Goal: Transaction & Acquisition: Subscribe to service/newsletter

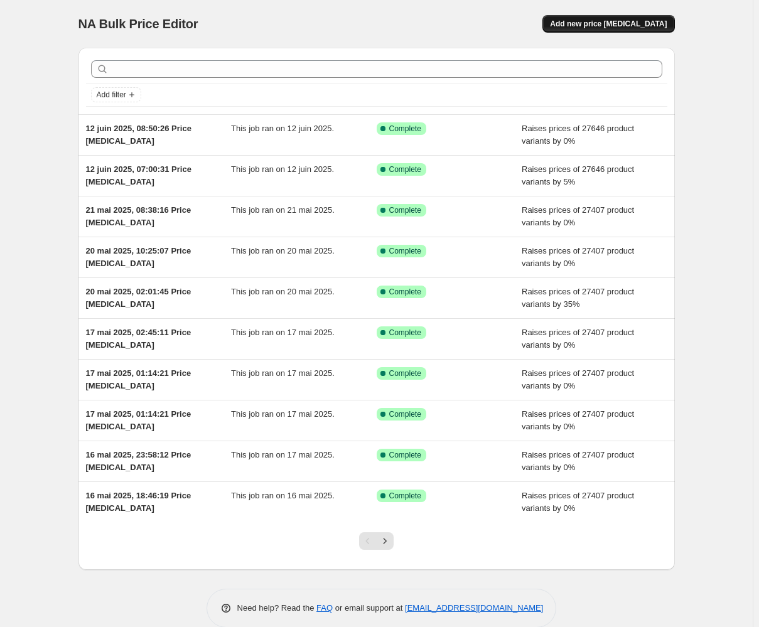
click at [584, 21] on span "Add new price [MEDICAL_DATA]" at bounding box center [608, 24] width 117 height 10
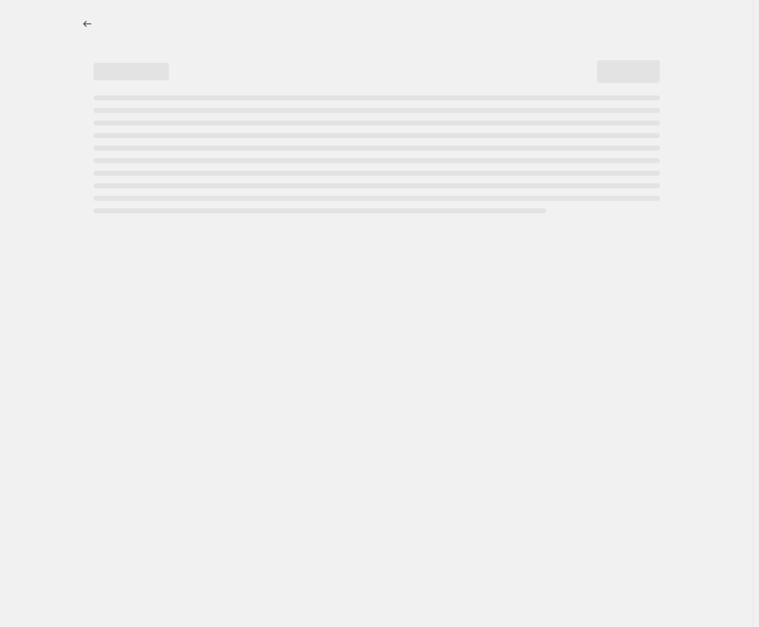
select select "percentage"
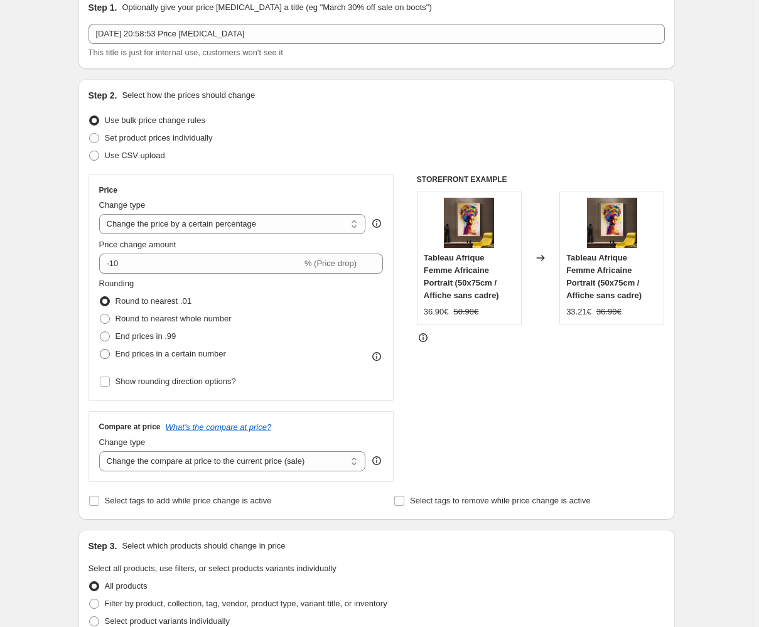
scroll to position [114, 0]
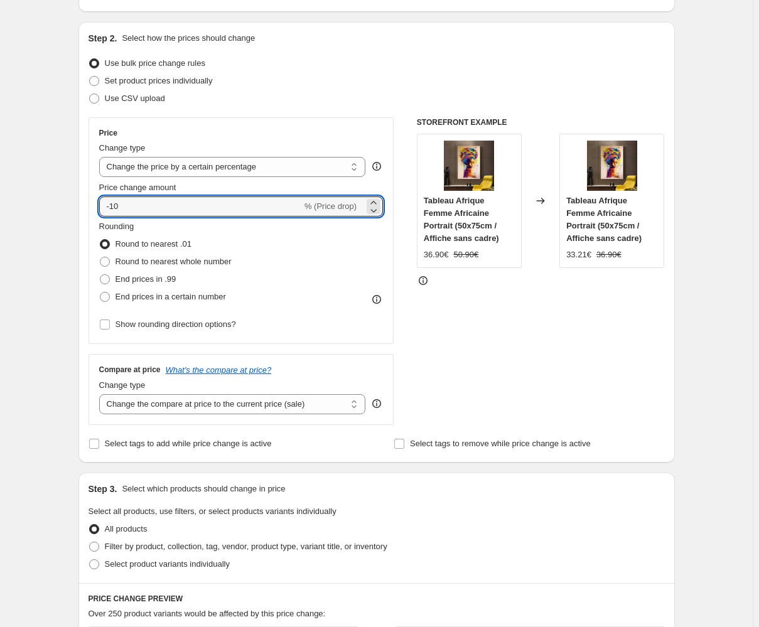
drag, startPoint x: 132, startPoint y: 206, endPoint x: 92, endPoint y: 209, distance: 40.2
click at [92, 209] on div "Price Change type Change the price to a certain amount Change the price by a ce…" at bounding box center [241, 230] width 306 height 227
type input "-25"
click at [73, 259] on div "Step 1. Optionally give your price [MEDICAL_DATA] a title (eg "March 30% off sa…" at bounding box center [371, 504] width 606 height 1160
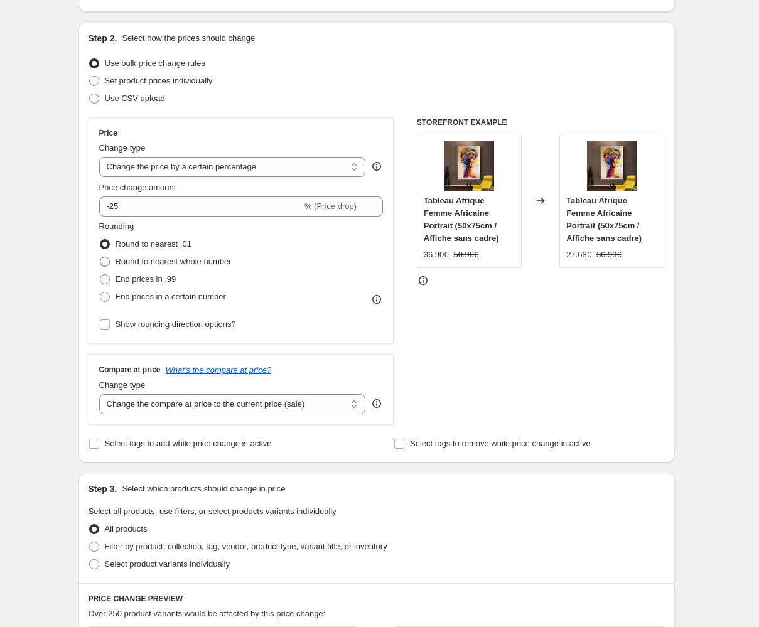
click at [107, 262] on span at bounding box center [105, 262] width 10 height 10
click at [100, 257] on input "Round to nearest whole number" at bounding box center [100, 257] width 1 height 1
radio input "true"
click at [109, 253] on label "Round to nearest whole number" at bounding box center [165, 262] width 132 height 18
click at [100, 257] on input "Round to nearest whole number" at bounding box center [100, 257] width 1 height 1
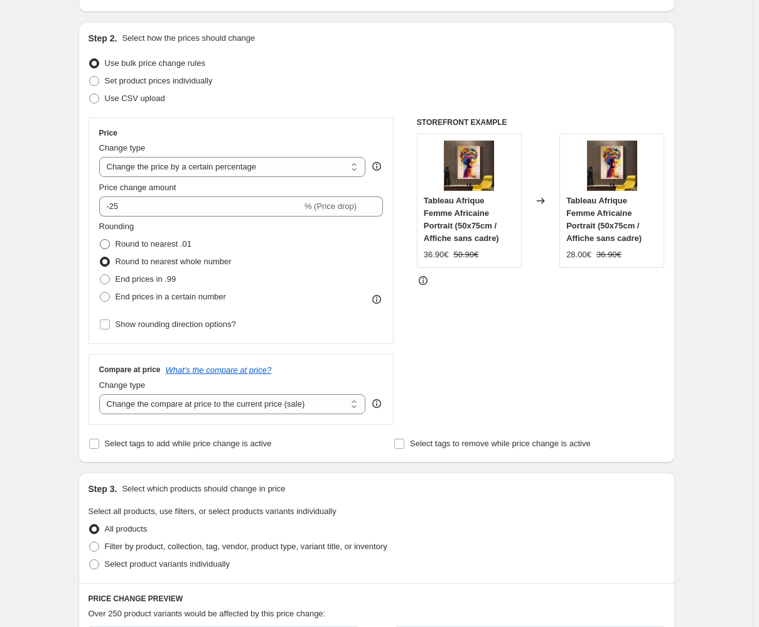
click at [109, 245] on span at bounding box center [105, 244] width 10 height 10
click at [100, 240] on input "Round to nearest .01" at bounding box center [100, 239] width 1 height 1
radio input "true"
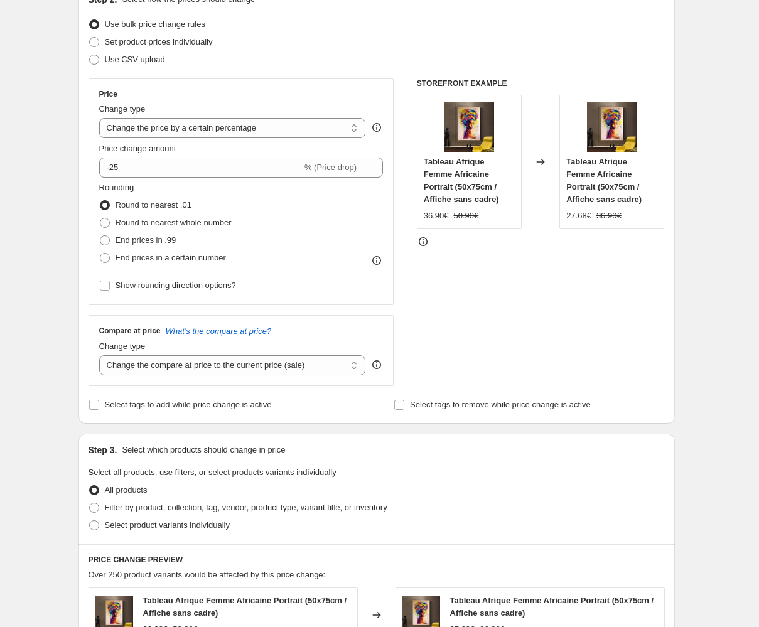
scroll to position [132, 0]
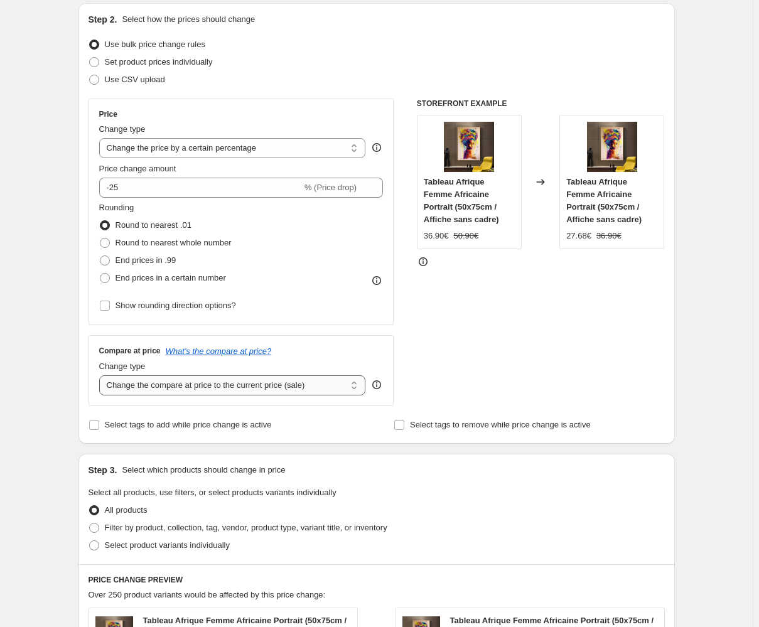
click at [154, 383] on select "Change the compare at price to the current price (sale) Change the compare at p…" at bounding box center [232, 385] width 267 height 20
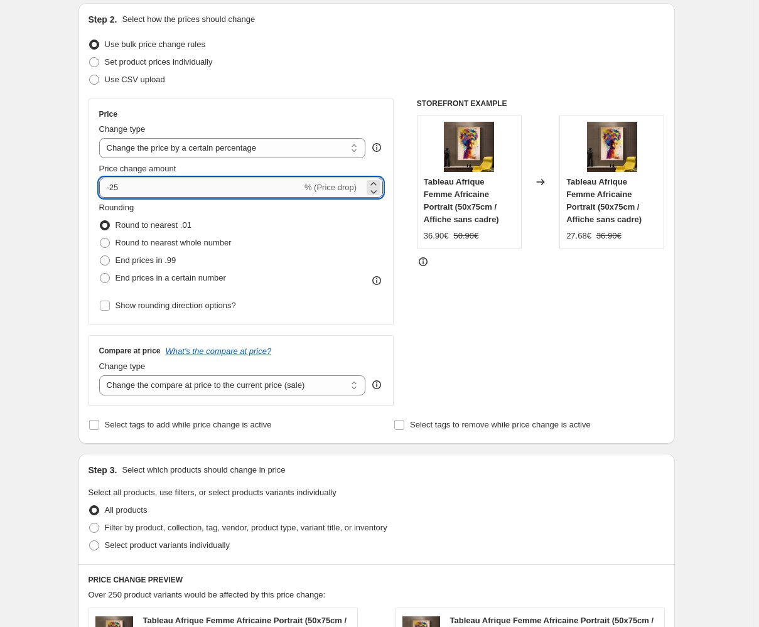
click at [137, 186] on input "-25" at bounding box center [200, 188] width 203 height 20
type input "-2"
type input "-35"
click at [59, 338] on div "Create new price change job. This page is ready Create new price change job Dra…" at bounding box center [376, 505] width 752 height 1275
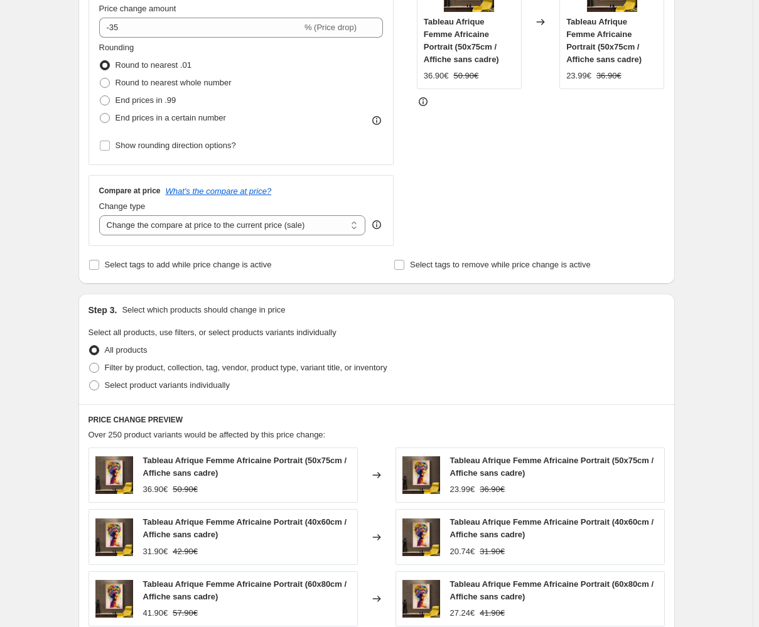
scroll to position [304, 0]
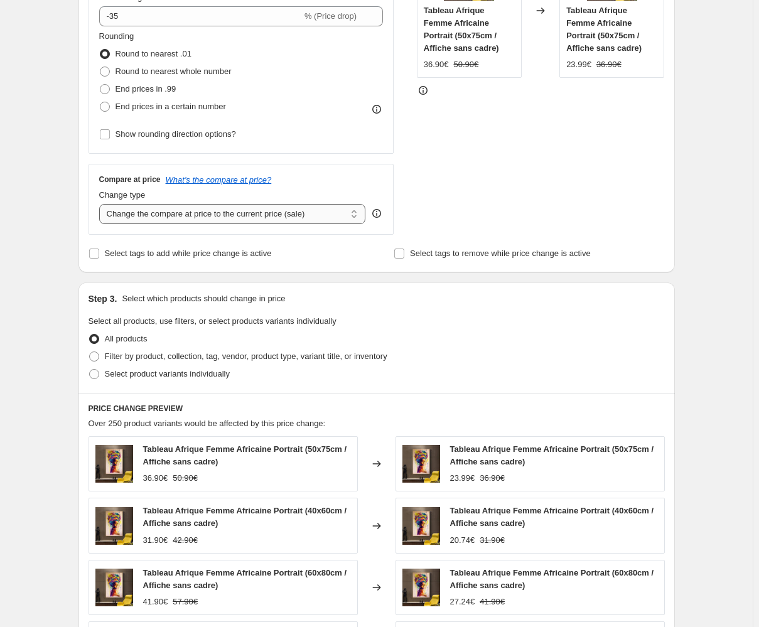
click at [201, 215] on select "Change the compare at price to the current price (sale) Change the compare at p…" at bounding box center [232, 214] width 267 height 20
click at [101, 204] on select "Change the compare at price to the current price (sale) Change the compare at p…" at bounding box center [232, 214] width 267 height 20
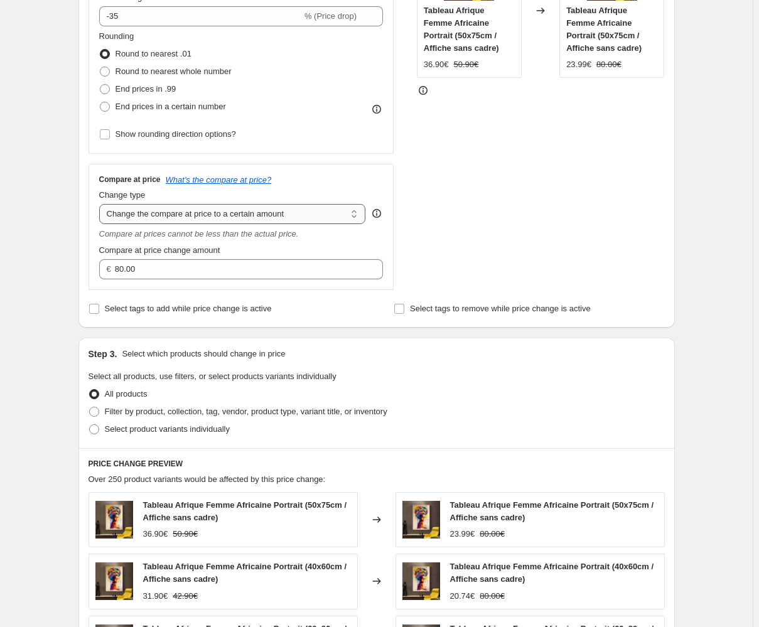
click at [151, 217] on select "Change the compare at price to the current price (sale) Change the compare at p…" at bounding box center [232, 214] width 267 height 20
select select "by"
click at [101, 204] on select "Change the compare at price to the current price (sale) Change the compare at p…" at bounding box center [232, 214] width 267 height 20
type input "-10.00"
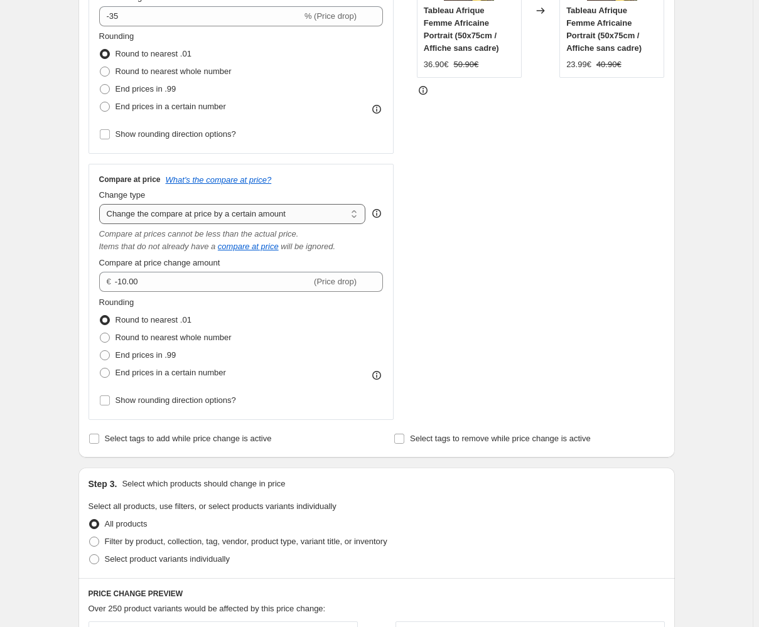
click at [156, 220] on select "Change the compare at price to the current price (sale) Change the compare at p…" at bounding box center [232, 214] width 267 height 20
select select "percentage"
click at [101, 204] on select "Change the compare at price to the current price (sale) Change the compare at p…" at bounding box center [232, 214] width 267 height 20
type input "-15"
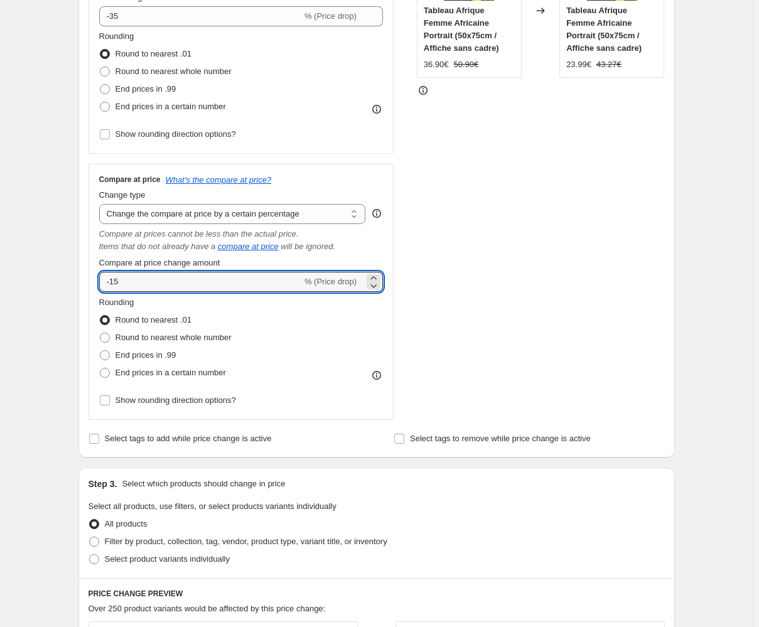
drag, startPoint x: 137, startPoint y: 281, endPoint x: 92, endPoint y: 282, distance: 45.8
click at [92, 282] on div "Compare at price What's the compare at price? Change type Change the compare at…" at bounding box center [241, 292] width 306 height 256
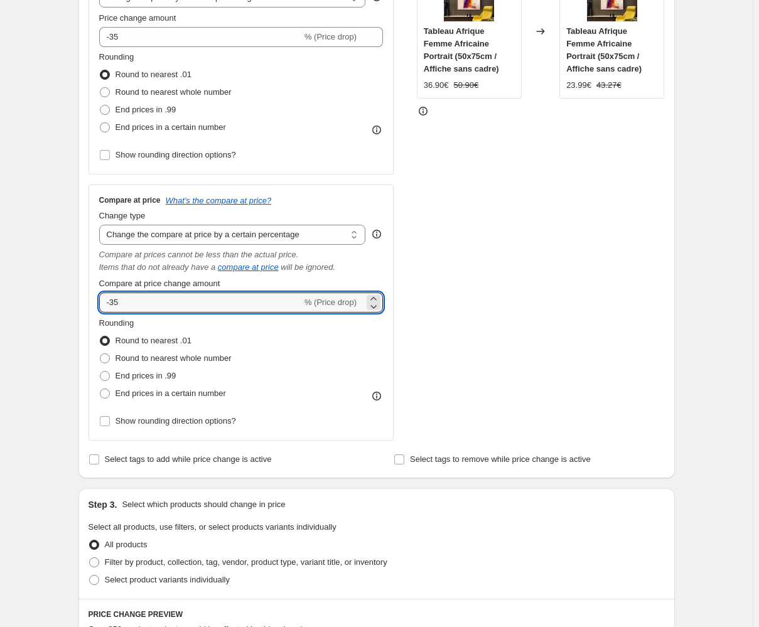
scroll to position [247, 0]
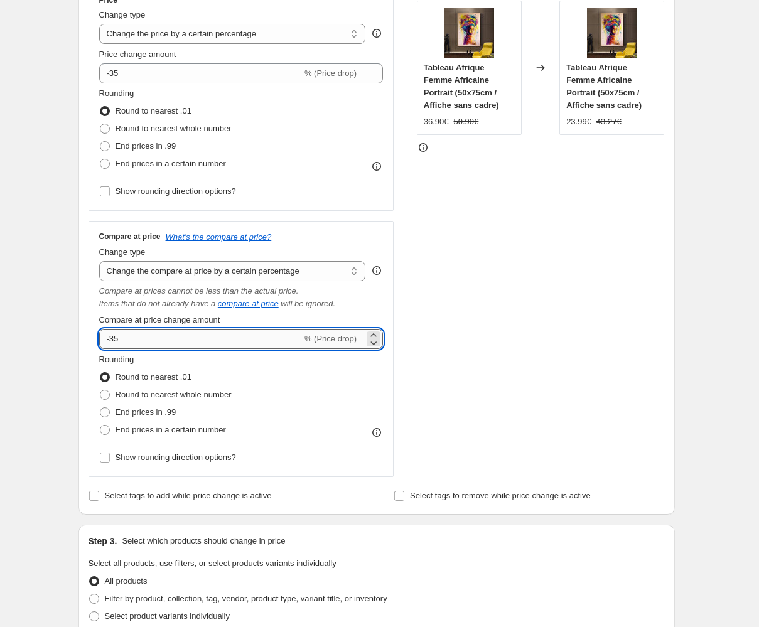
type input "-3"
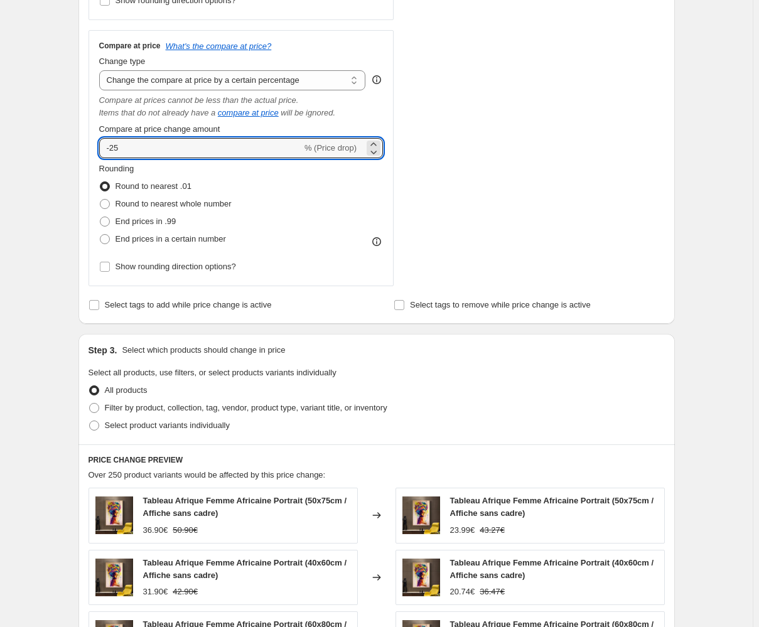
scroll to position [418, 0]
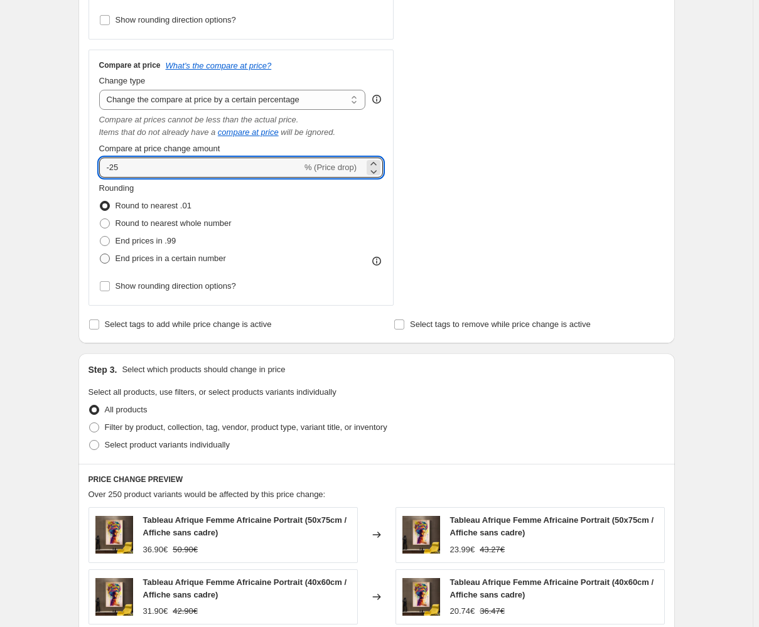
type input "-25"
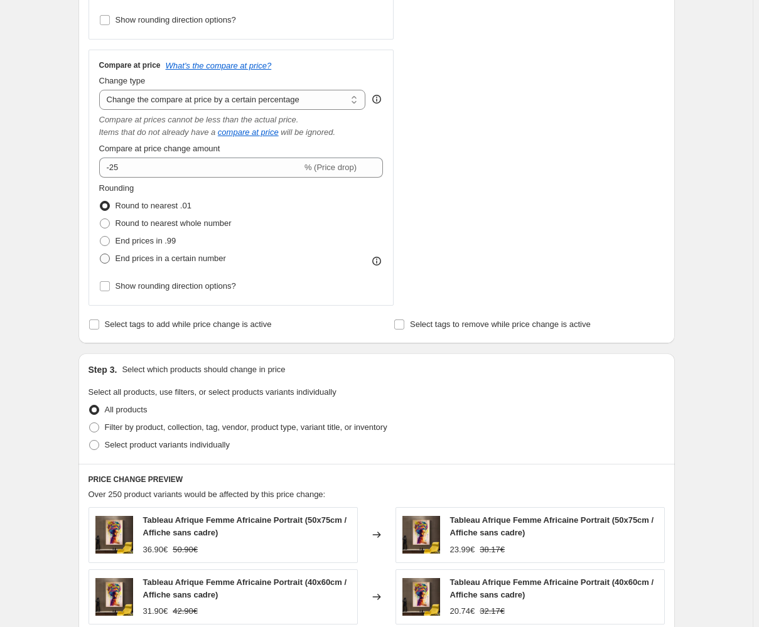
click at [110, 256] on span at bounding box center [104, 258] width 11 height 11
click at [100, 254] on input "End prices in a certain number" at bounding box center [100, 254] width 1 height 1
radio input "true"
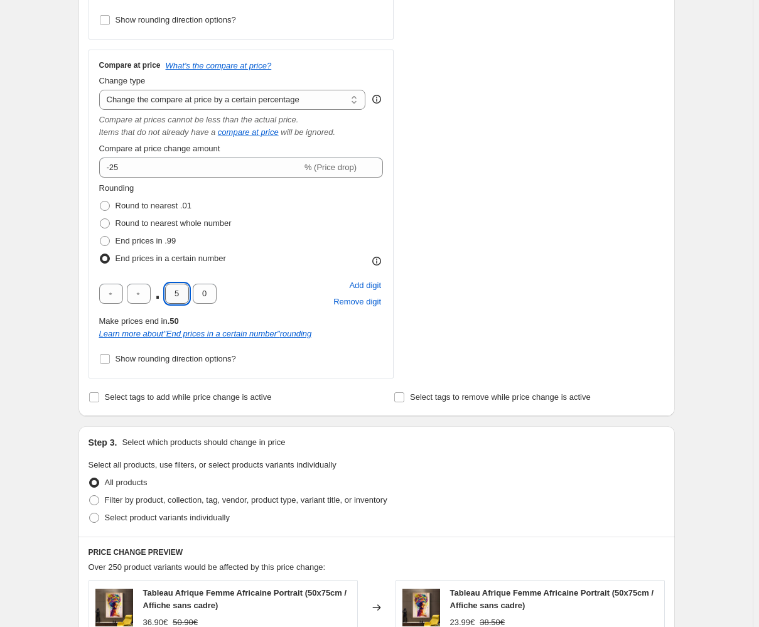
drag, startPoint x: 181, startPoint y: 294, endPoint x: 171, endPoint y: 293, distance: 9.4
click at [171, 293] on input "5" at bounding box center [177, 294] width 24 height 20
type input "9"
click at [506, 259] on div "STOREFRONT EXAMPLE Tableau Afrique Femme Africaine Portrait (50x75cm / Affiche …" at bounding box center [541, 95] width 248 height 565
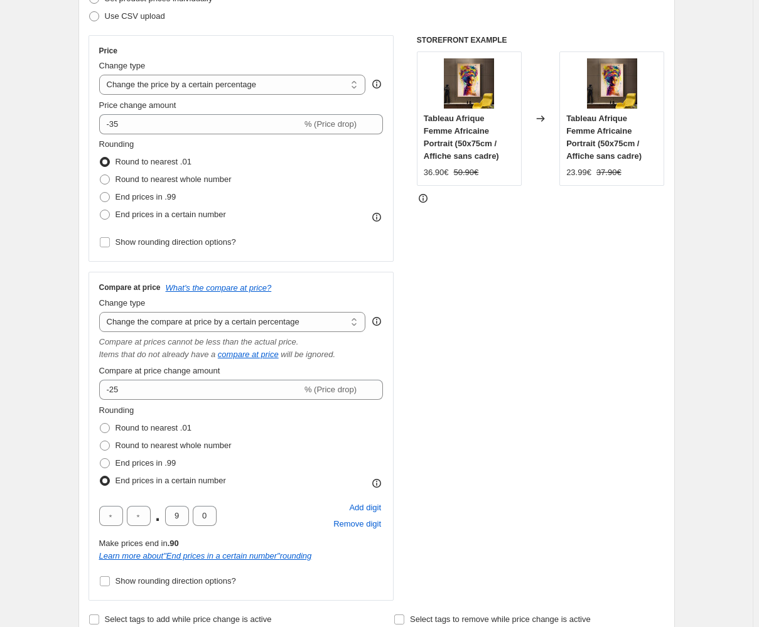
scroll to position [190, 0]
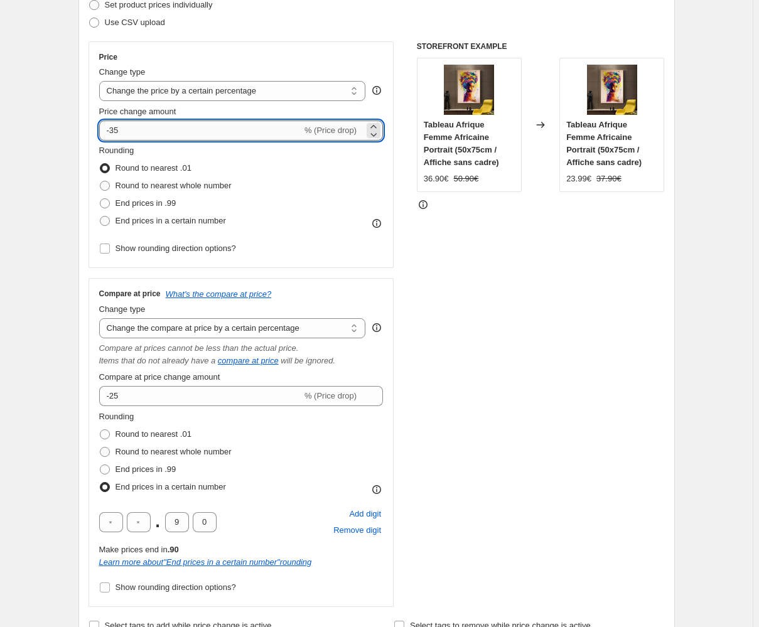
drag, startPoint x: 132, startPoint y: 126, endPoint x: 103, endPoint y: 132, distance: 29.4
click at [103, 132] on input "-35" at bounding box center [200, 130] width 203 height 20
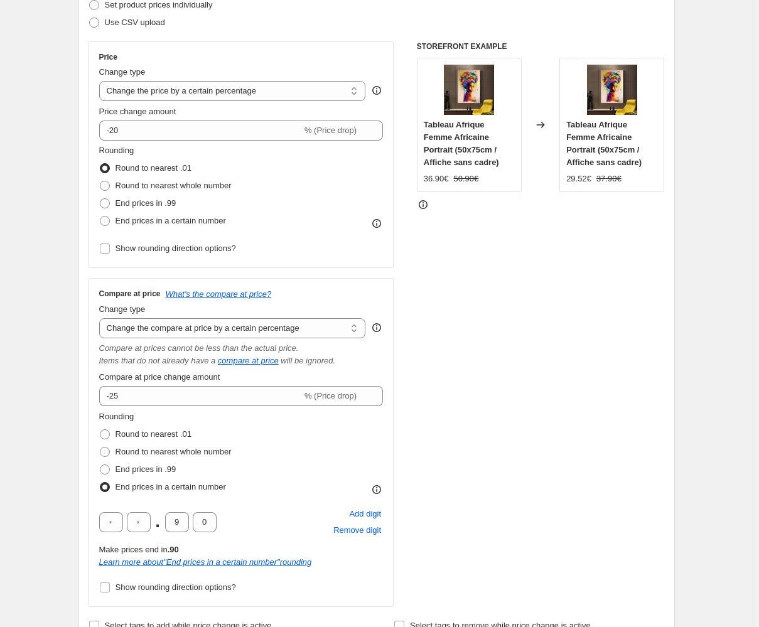
click at [486, 279] on div "STOREFRONT EXAMPLE Tableau Afrique Femme Africaine Portrait (50x75cm / Affiche …" at bounding box center [541, 323] width 248 height 565
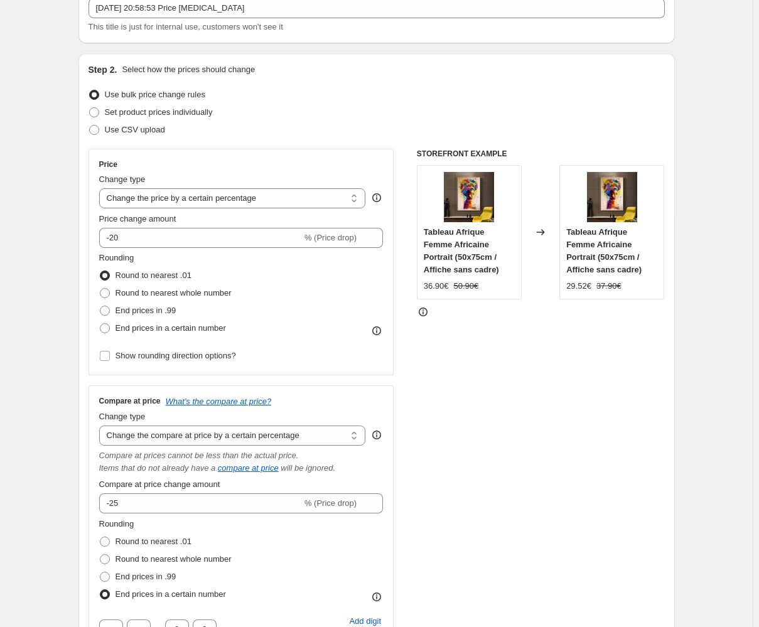
scroll to position [48, 0]
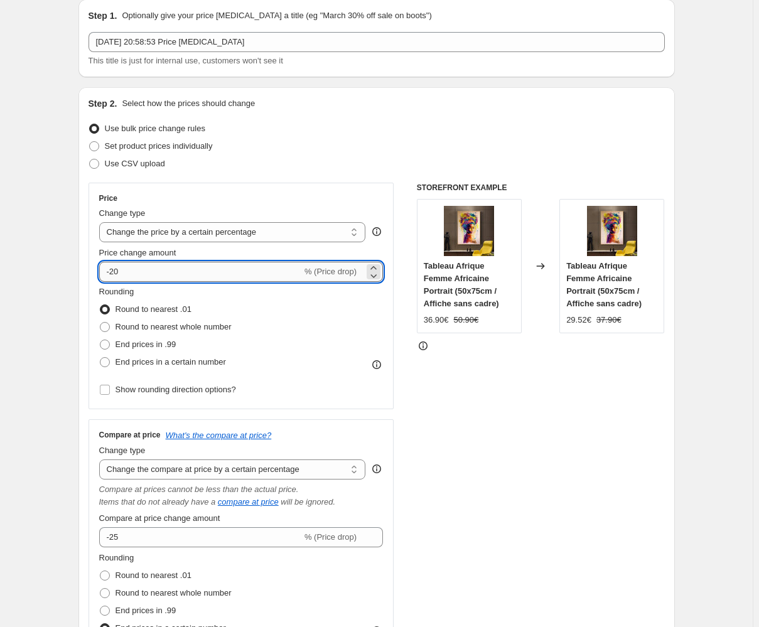
drag, startPoint x: 120, startPoint y: 270, endPoint x: 114, endPoint y: 270, distance: 6.9
click at [114, 270] on input "-20" at bounding box center [200, 272] width 203 height 20
type input "-15"
click at [462, 438] on div "STOREFRONT EXAMPLE Tableau Afrique Femme Africaine Portrait (50x75cm / Affiche …" at bounding box center [541, 465] width 248 height 565
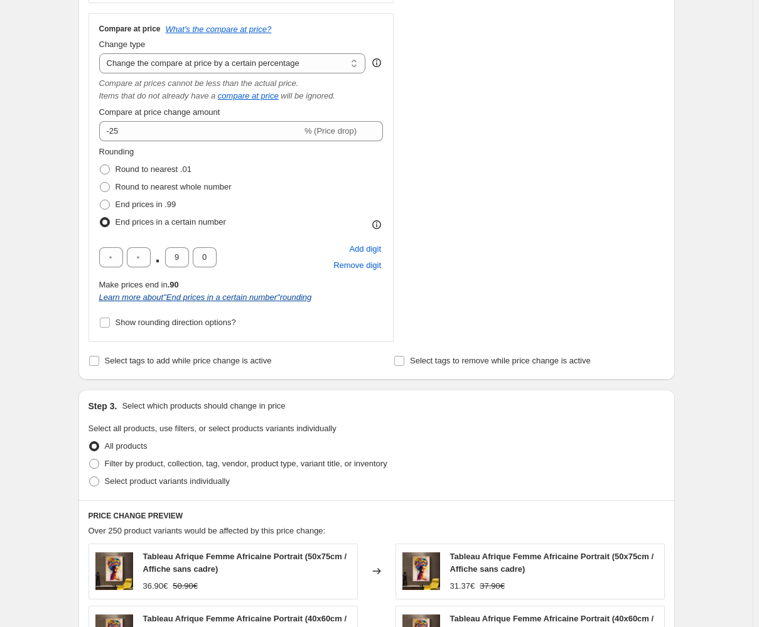
scroll to position [447, 0]
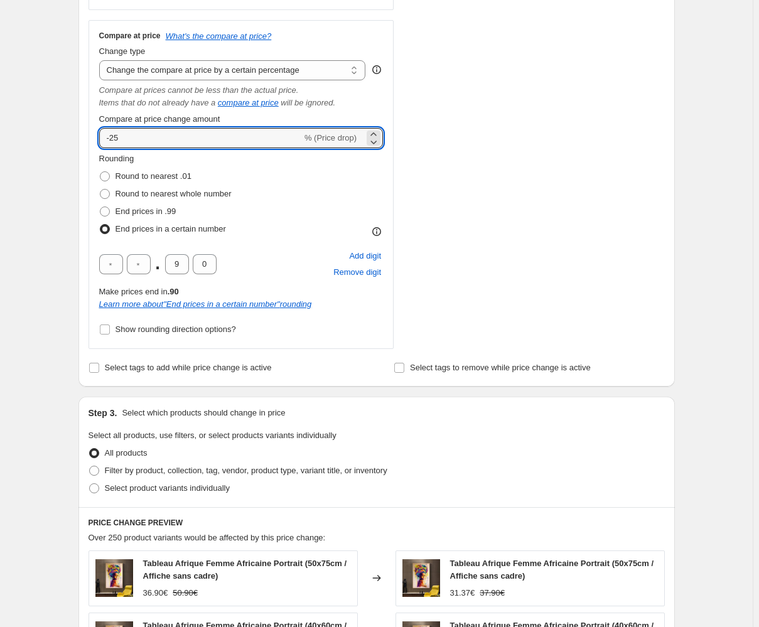
drag, startPoint x: 125, startPoint y: 137, endPoint x: 95, endPoint y: 136, distance: 30.1
click at [95, 136] on div "Compare at price What's the compare at price? Change type Change the compare at…" at bounding box center [241, 184] width 306 height 329
type input "35"
click at [448, 195] on div "STOREFRONT EXAMPLE Tableau Afrique Femme Africaine Portrait (50x75cm / Affiche …" at bounding box center [541, 65] width 248 height 565
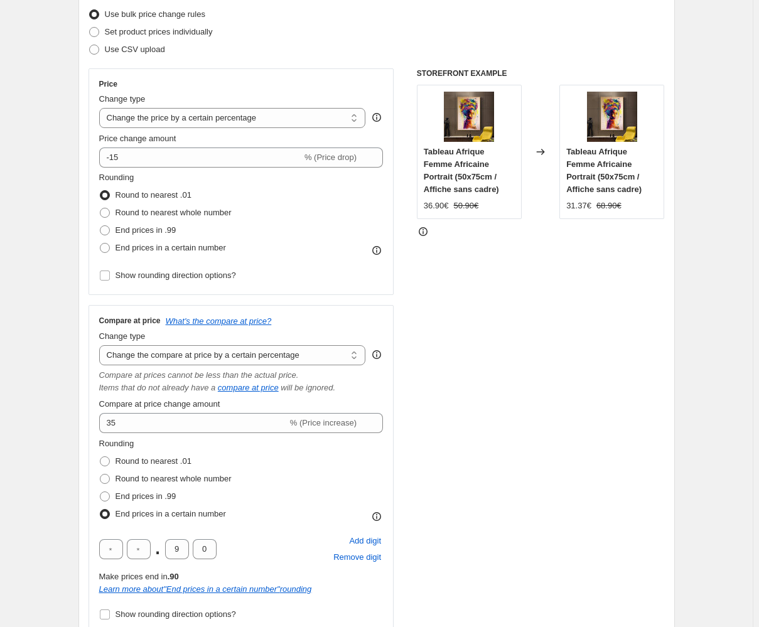
scroll to position [0, 0]
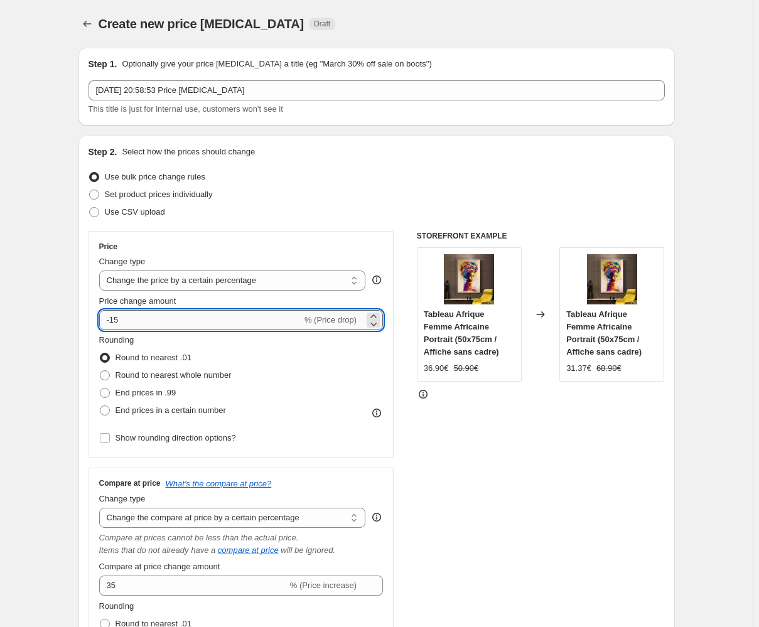
drag, startPoint x: 124, startPoint y: 320, endPoint x: 115, endPoint y: 320, distance: 8.8
click at [115, 320] on input "-15" at bounding box center [200, 320] width 203 height 20
click at [471, 429] on div "STOREFRONT EXAMPLE Tableau Afrique Femme Africaine Portrait (50x75cm / Affiche …" at bounding box center [541, 513] width 248 height 565
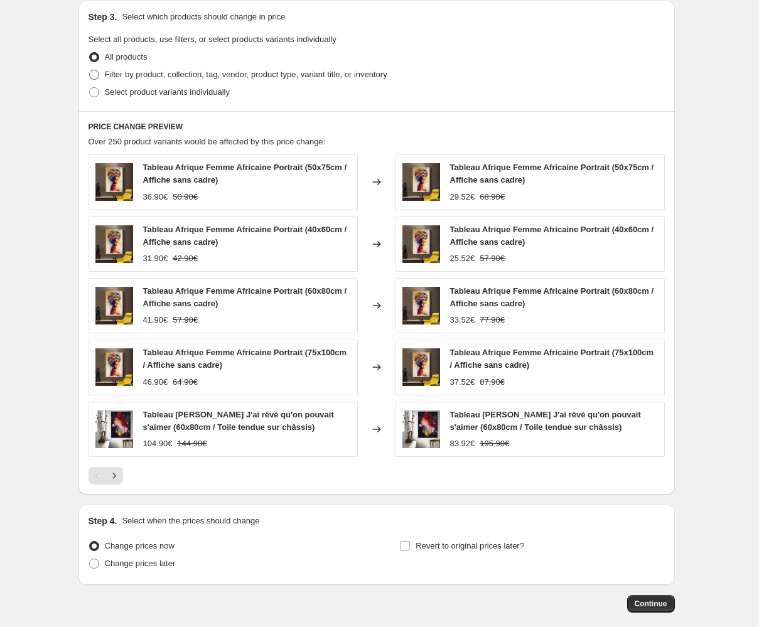
scroll to position [855, 0]
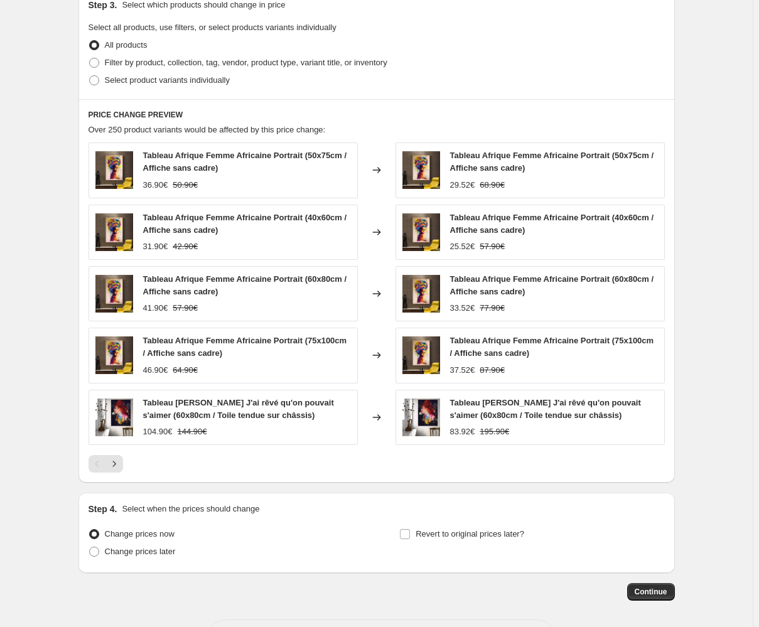
click at [310, 467] on div at bounding box center [376, 464] width 576 height 18
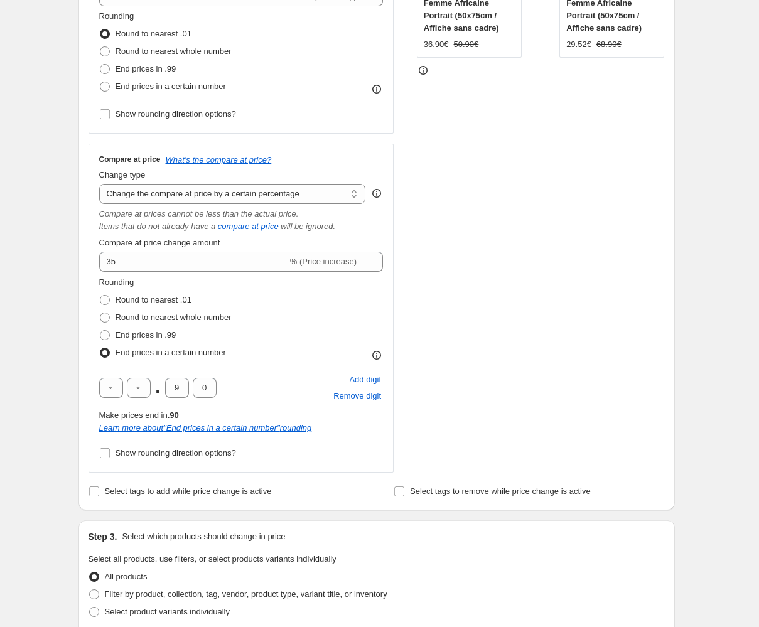
scroll to position [285, 0]
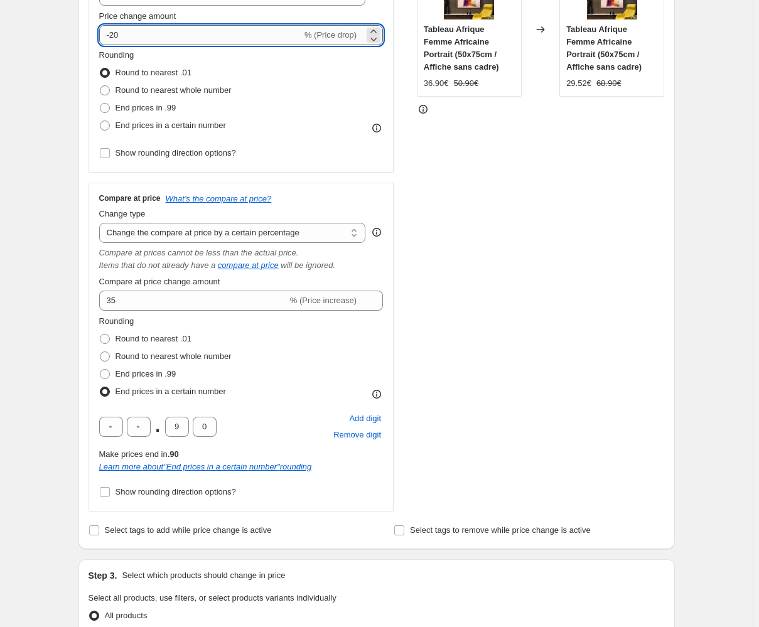
click at [126, 31] on input "-20" at bounding box center [200, 35] width 203 height 20
type input "-2"
type input "0"
click at [506, 299] on div "STOREFRONT EXAMPLE Tableau Afrique Femme Africaine Portrait (50x75cm / Affiche …" at bounding box center [541, 228] width 248 height 565
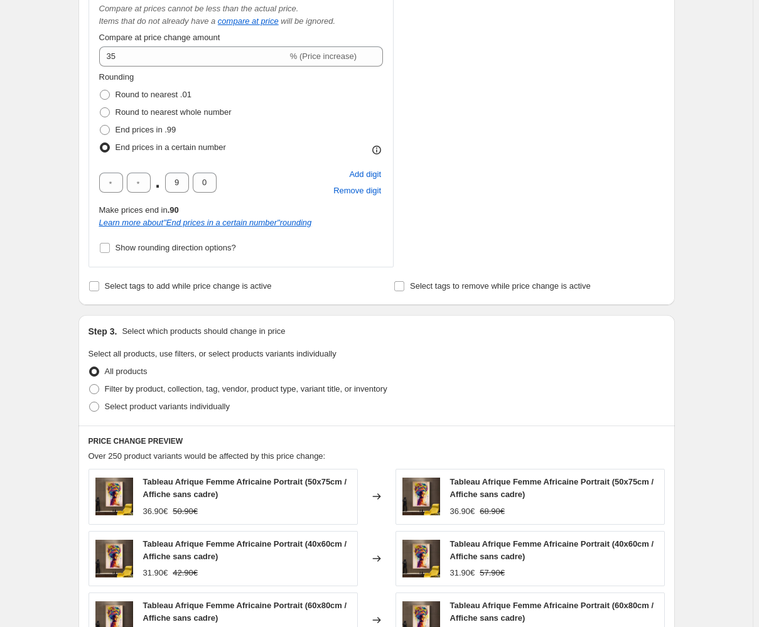
scroll to position [505, 0]
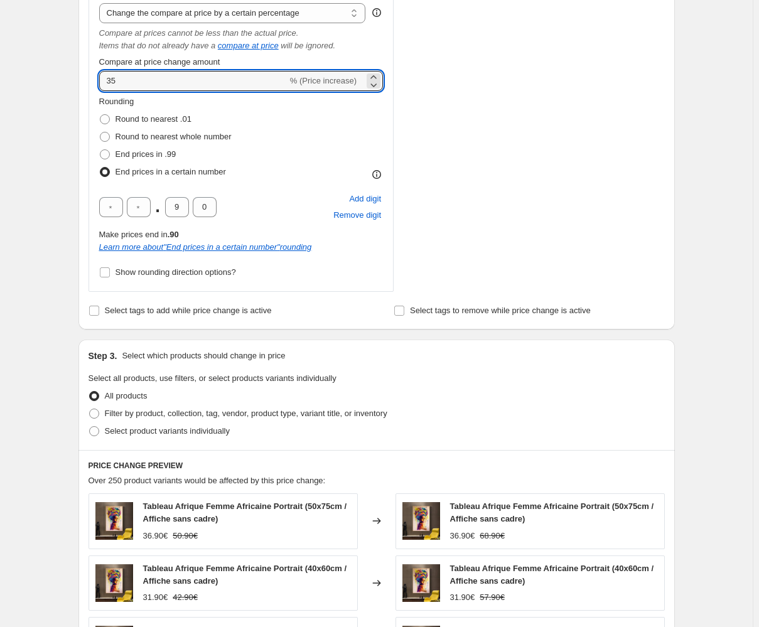
drag, startPoint x: 120, startPoint y: 78, endPoint x: 92, endPoint y: 82, distance: 28.4
click at [92, 82] on div "Compare at price What's the compare at price? Change type Change the compare at…" at bounding box center [241, 127] width 306 height 329
type input "20"
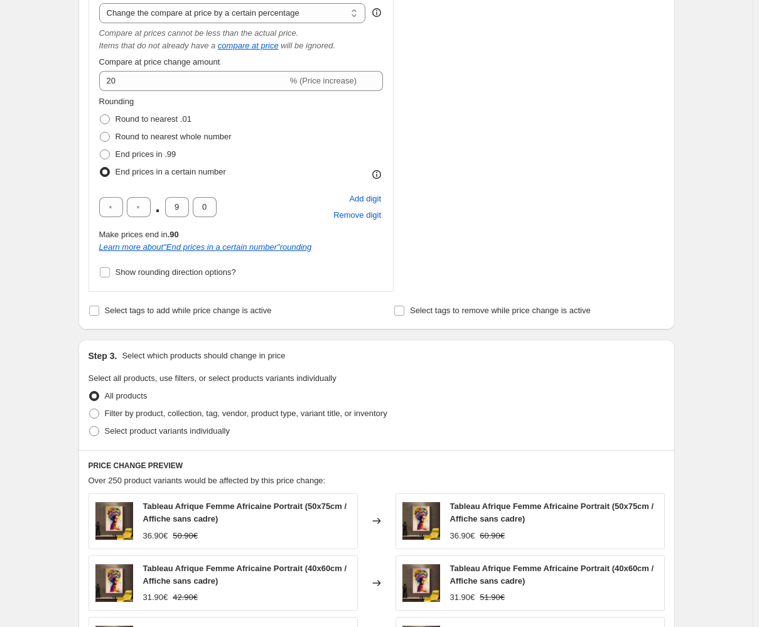
click at [502, 198] on div "STOREFRONT EXAMPLE Tableau Afrique Femme Africaine Portrait (50x75cm / Affiche …" at bounding box center [541, 8] width 248 height 565
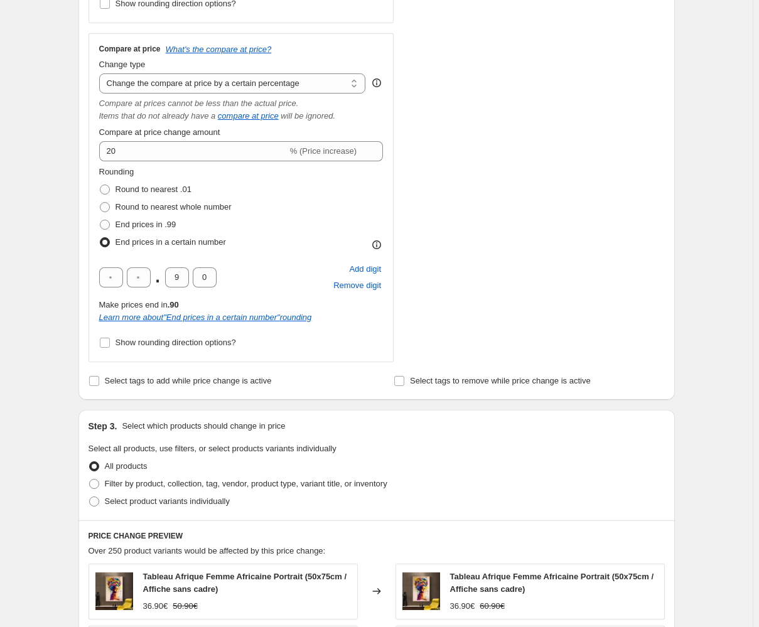
scroll to position [333, 0]
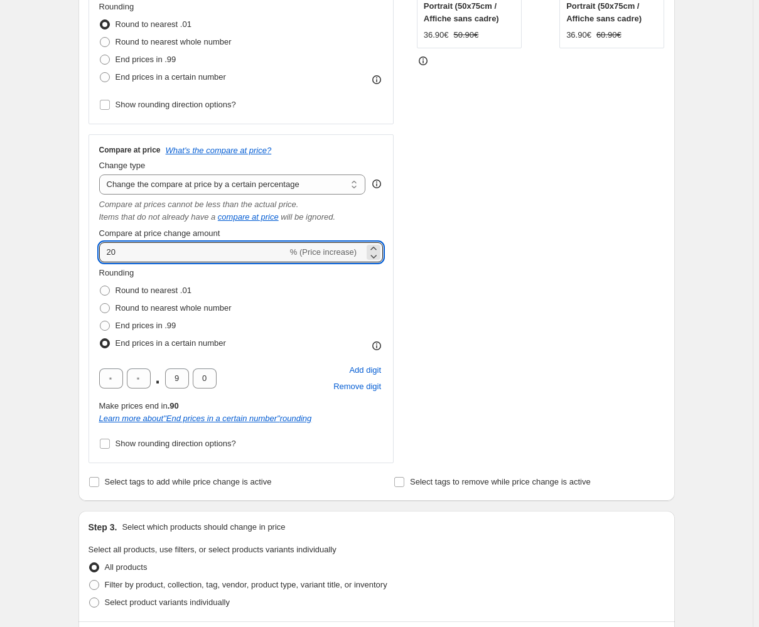
drag, startPoint x: 150, startPoint y: 247, endPoint x: 88, endPoint y: 244, distance: 62.2
click at [88, 244] on div "Step 2. Select how the prices should change Use bulk price change rules Set pro…" at bounding box center [376, 151] width 596 height 698
drag, startPoint x: 159, startPoint y: 253, endPoint x: 80, endPoint y: 249, distance: 79.8
click at [80, 249] on div "Step 1. Optionally give your price change job a title (eg "March 30% off sale o…" at bounding box center [371, 413] width 606 height 1418
click at [142, 255] on input "Compare at price change amount" at bounding box center [223, 252] width 248 height 20
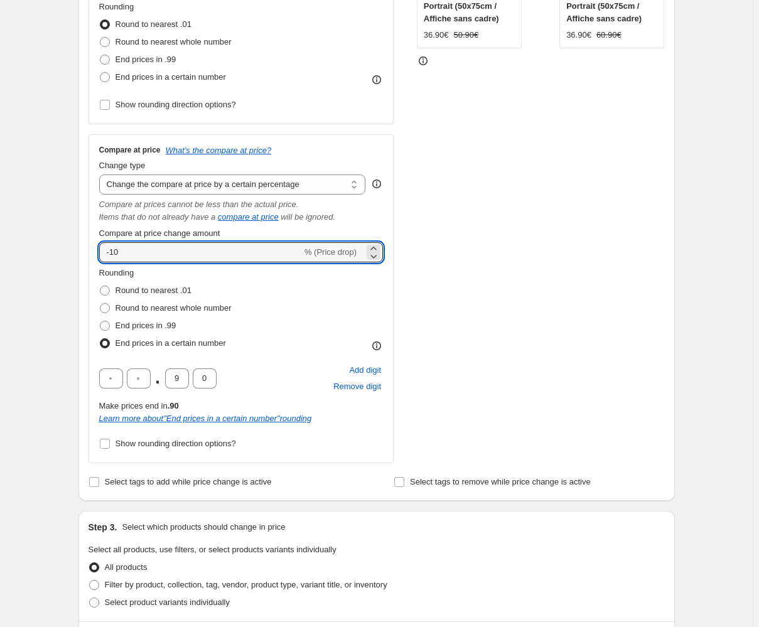
type input "-10"
click at [432, 291] on div "STOREFRONT EXAMPLE Tableau Afrique Femme Africaine Portrait (50x75cm / Affiche …" at bounding box center [541, 180] width 248 height 565
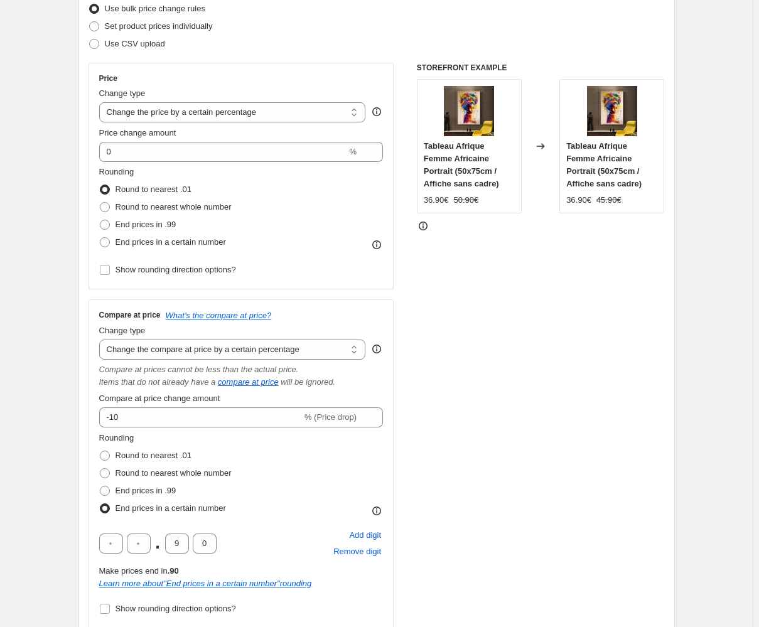
scroll to position [163, 0]
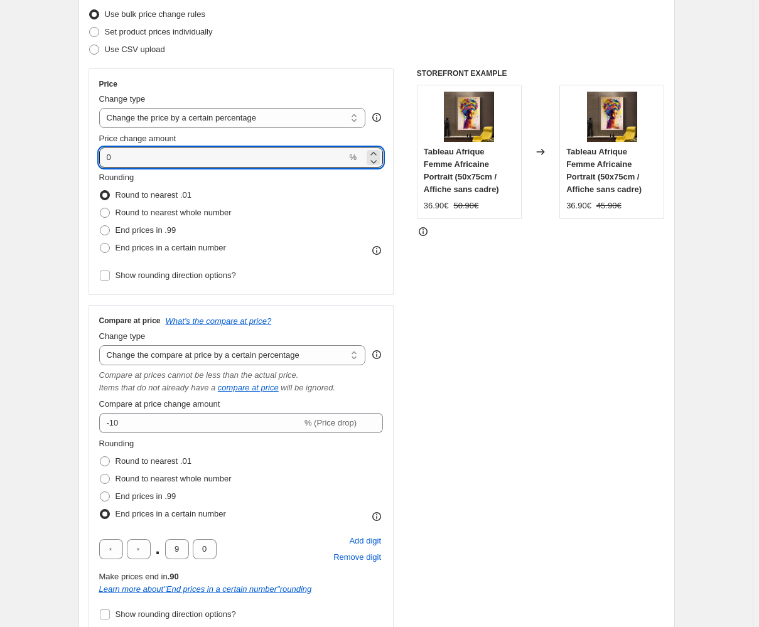
drag, startPoint x: 126, startPoint y: 156, endPoint x: 88, endPoint y: 160, distance: 37.8
click at [88, 160] on div "Step 2. Select how the prices should change Use bulk price change rules Set pro…" at bounding box center [376, 322] width 596 height 698
type input "15"
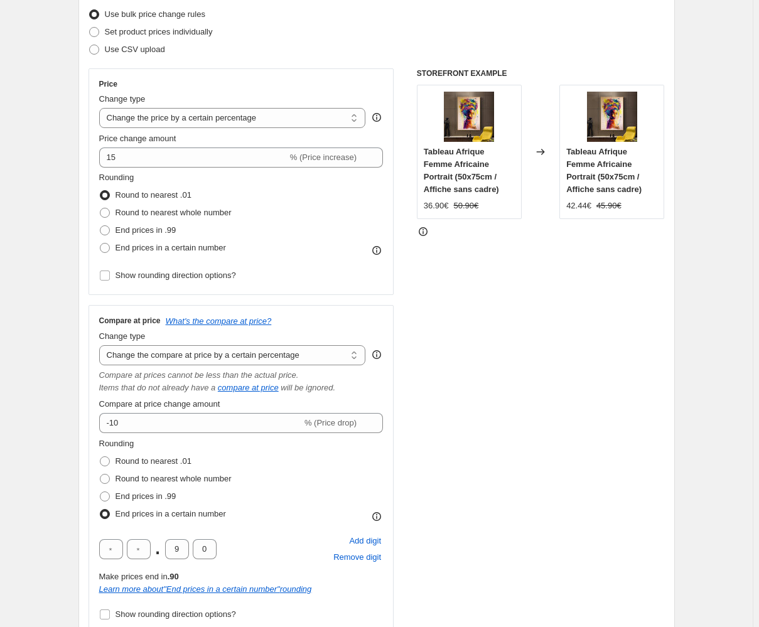
drag, startPoint x: 461, startPoint y: 363, endPoint x: 456, endPoint y: 357, distance: 7.2
click at [457, 363] on div "STOREFRONT EXAMPLE Tableau Afrique Femme Africaine Portrait (50x75cm / Affiche …" at bounding box center [541, 350] width 248 height 565
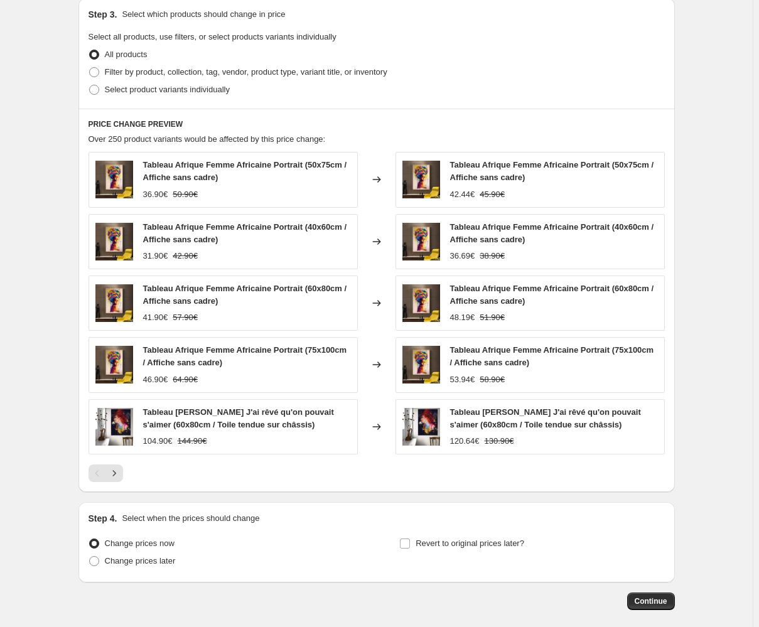
scroll to position [847, 0]
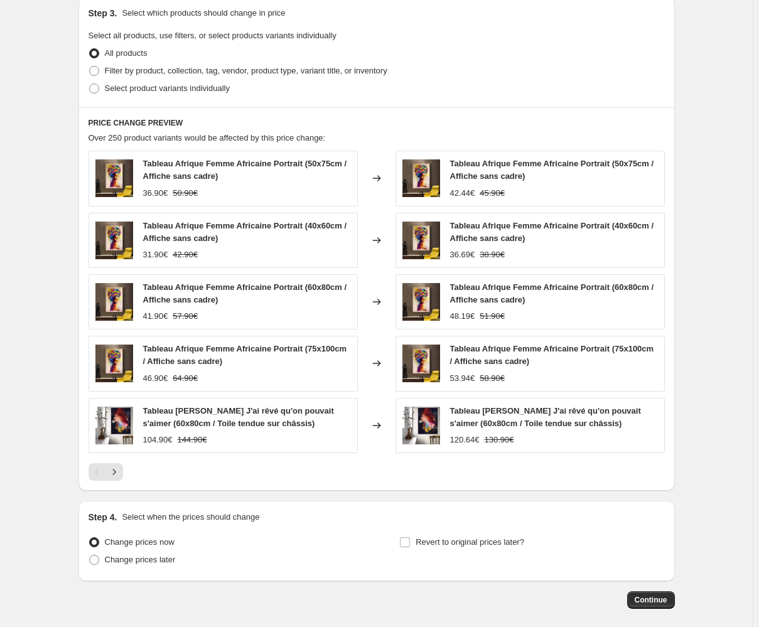
click at [487, 468] on div at bounding box center [376, 472] width 576 height 18
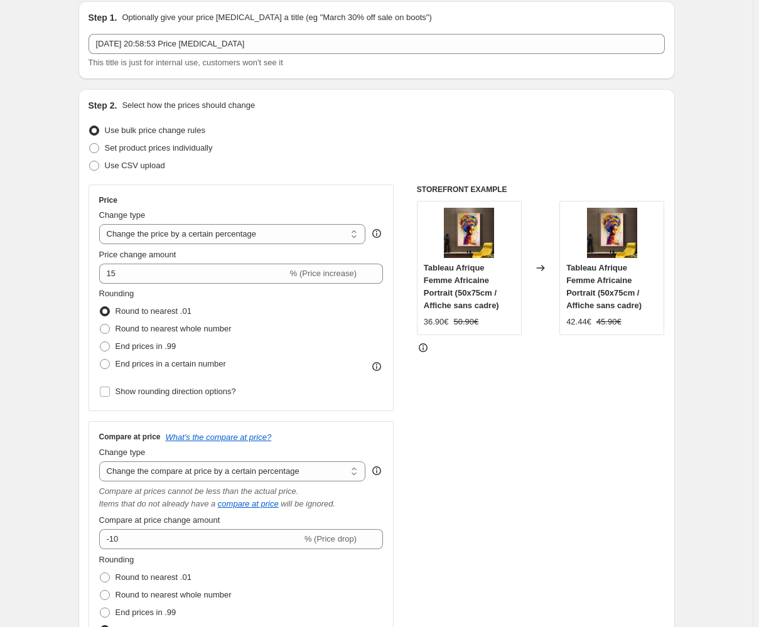
scroll to position [56, 0]
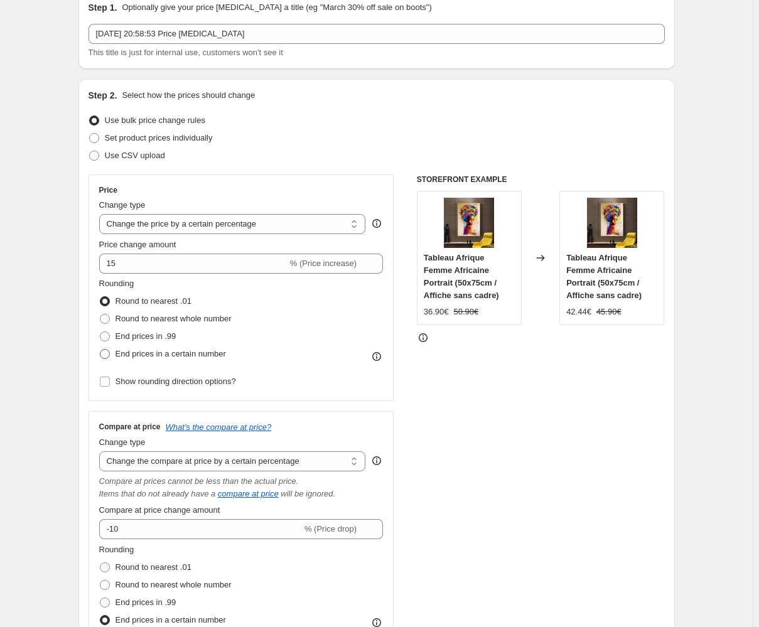
click at [110, 351] on span at bounding box center [105, 354] width 10 height 10
click at [100, 350] on input "End prices in a certain number" at bounding box center [100, 349] width 1 height 1
radio input "true"
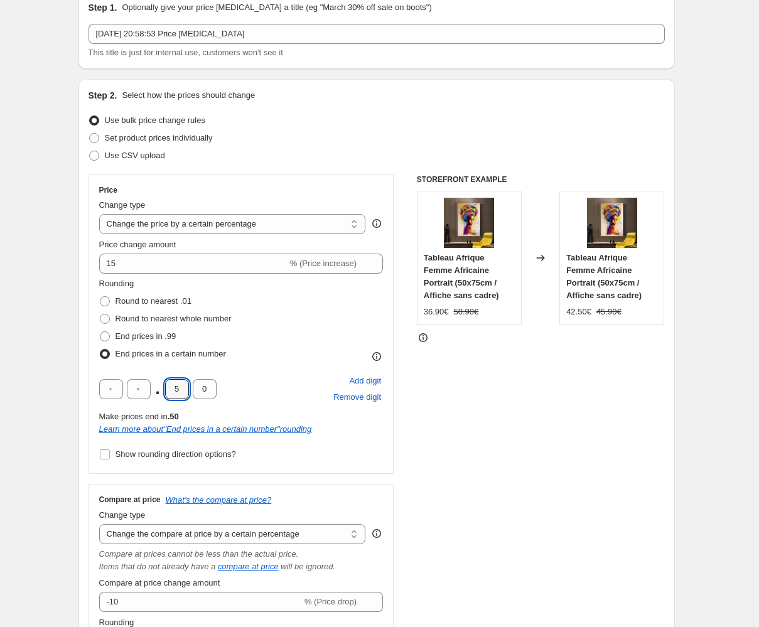
drag, startPoint x: 182, startPoint y: 385, endPoint x: 166, endPoint y: 388, distance: 16.5
click at [166, 388] on div ". 5 0" at bounding box center [157, 389] width 117 height 20
type input "9"
click at [463, 459] on div "STOREFRONT EXAMPLE Tableau Afrique Femme Africaine Portrait (50x75cm / Affiche …" at bounding box center [541, 493] width 248 height 638
click at [166, 226] on select "Change the price to a certain amount Change the price by a certain amount Chang…" at bounding box center [232, 224] width 267 height 20
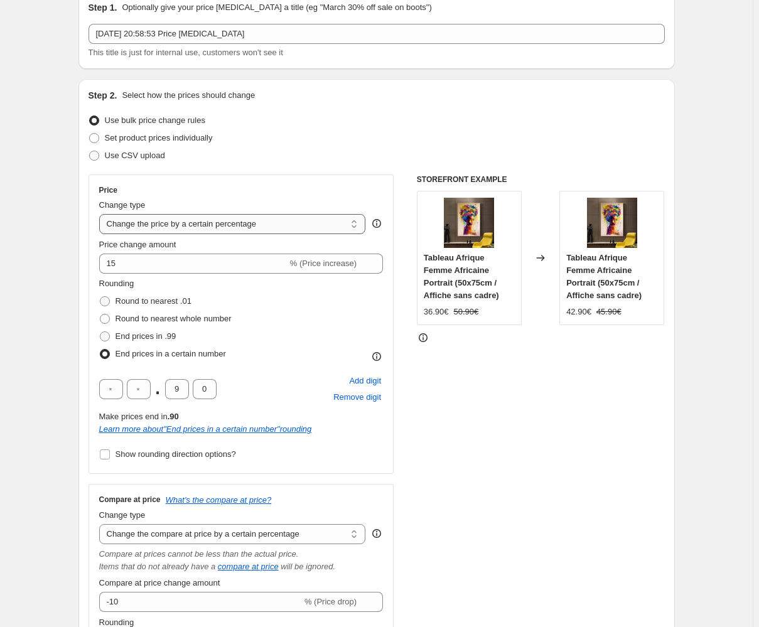
click at [101, 214] on select "Change the price to a certain amount Change the price by a certain amount Chang…" at bounding box center [232, 224] width 267 height 20
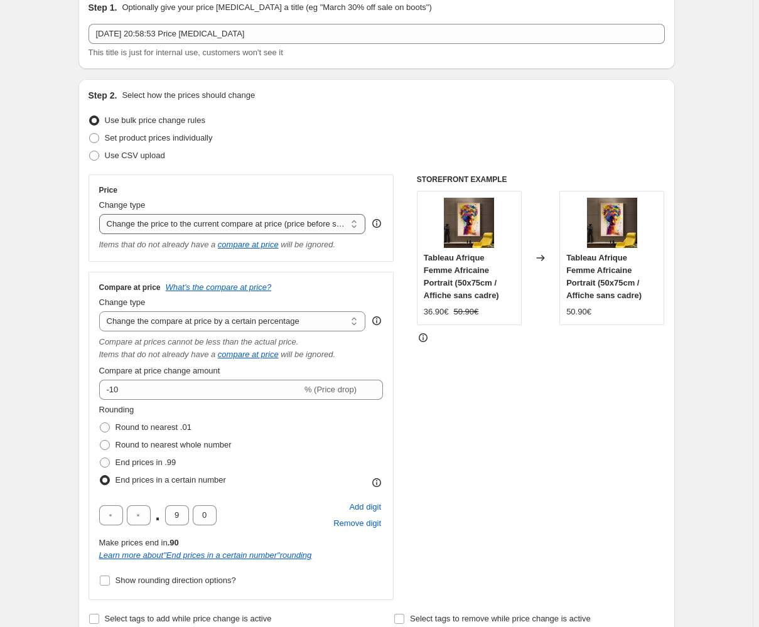
click at [169, 228] on select "Change the price to a certain amount Change the price by a certain amount Chang…" at bounding box center [232, 224] width 267 height 20
click at [101, 214] on select "Change the price to a certain amount Change the price by a certain amount Chang…" at bounding box center [232, 224] width 267 height 20
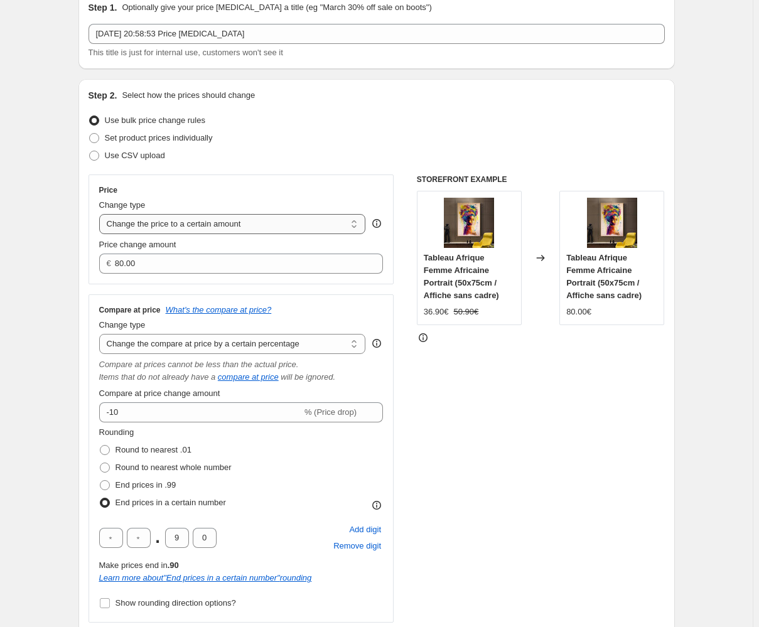
click at [169, 225] on select "Change the price to a certain amount Change the price by a certain amount Chang…" at bounding box center [232, 224] width 267 height 20
select select "percentage"
click at [101, 214] on select "Change the price to a certain amount Change the price by a certain amount Chang…" at bounding box center [232, 224] width 267 height 20
type input "-15"
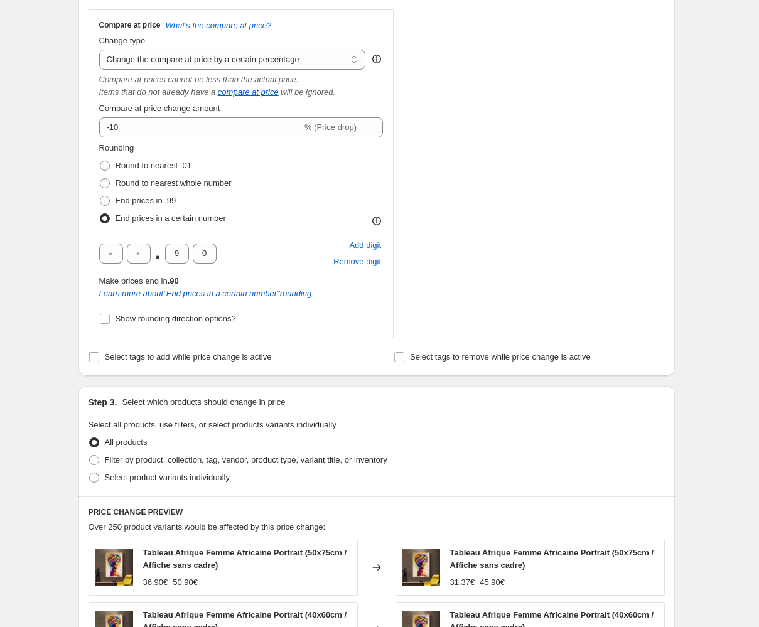
scroll to position [456, 0]
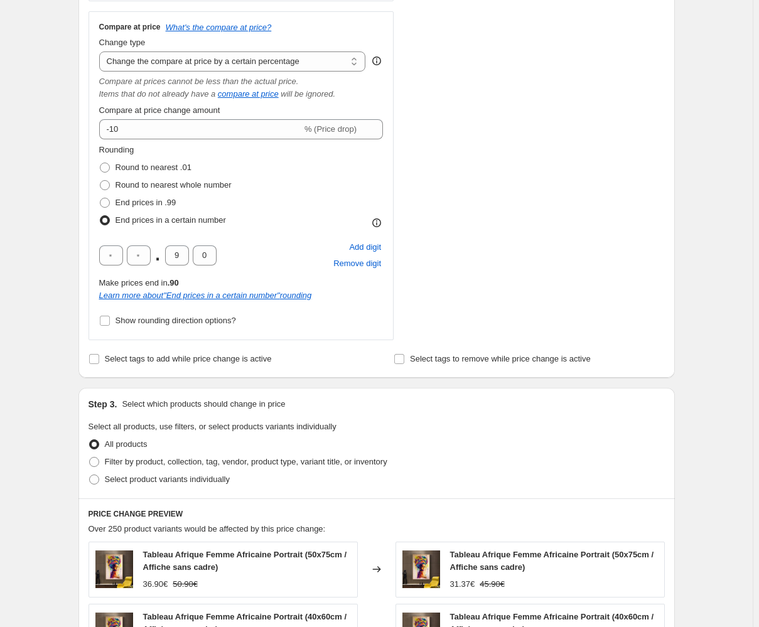
click at [107, 218] on span at bounding box center [105, 220] width 10 height 10
click at [100, 216] on input "End prices in a certain number" at bounding box center [100, 215] width 1 height 1
click at [102, 320] on input "Show rounding direction options?" at bounding box center [105, 321] width 10 height 10
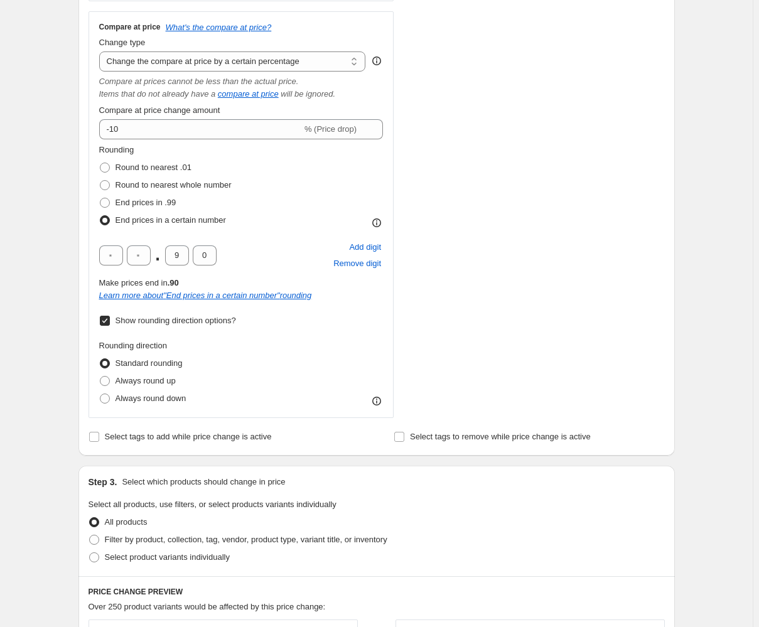
click at [102, 320] on input "Show rounding direction options?" at bounding box center [105, 321] width 10 height 10
checkbox input "false"
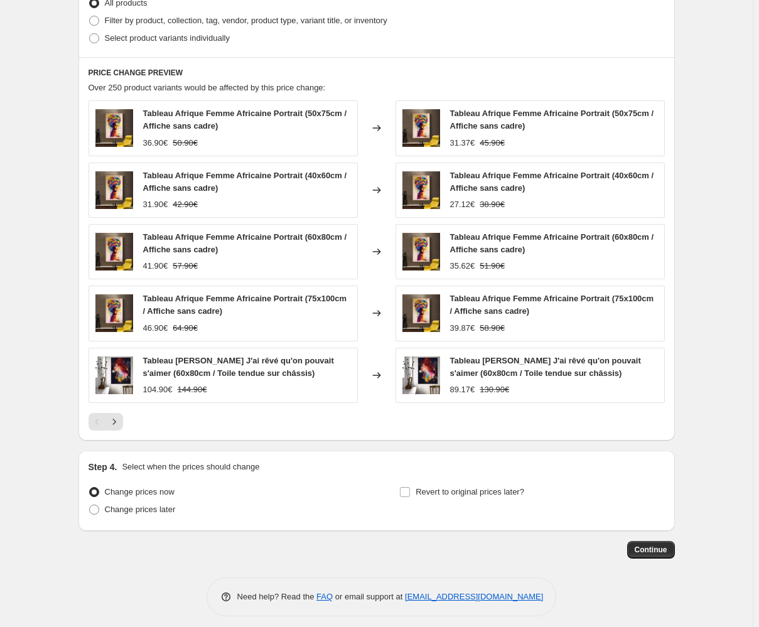
scroll to position [904, 0]
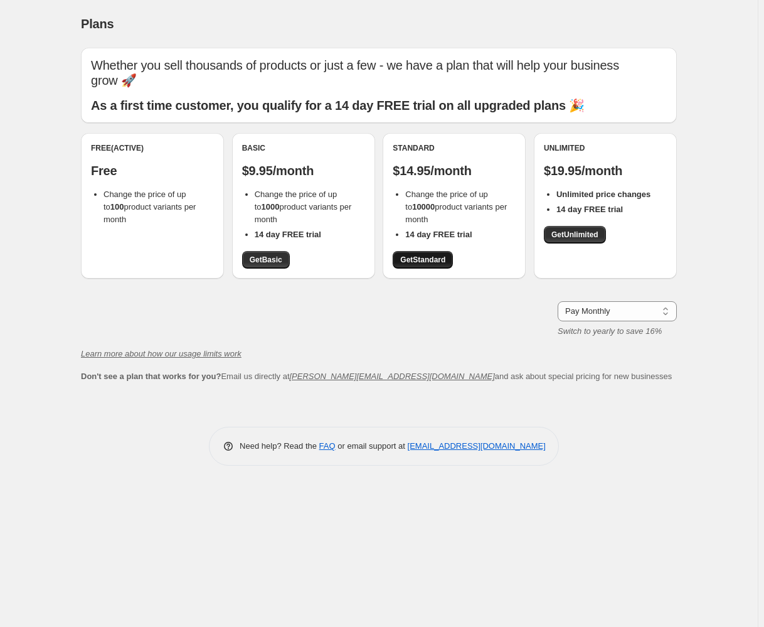
click at [407, 259] on span "Get Standard" at bounding box center [422, 260] width 45 height 10
